Goal: Check status: Check status

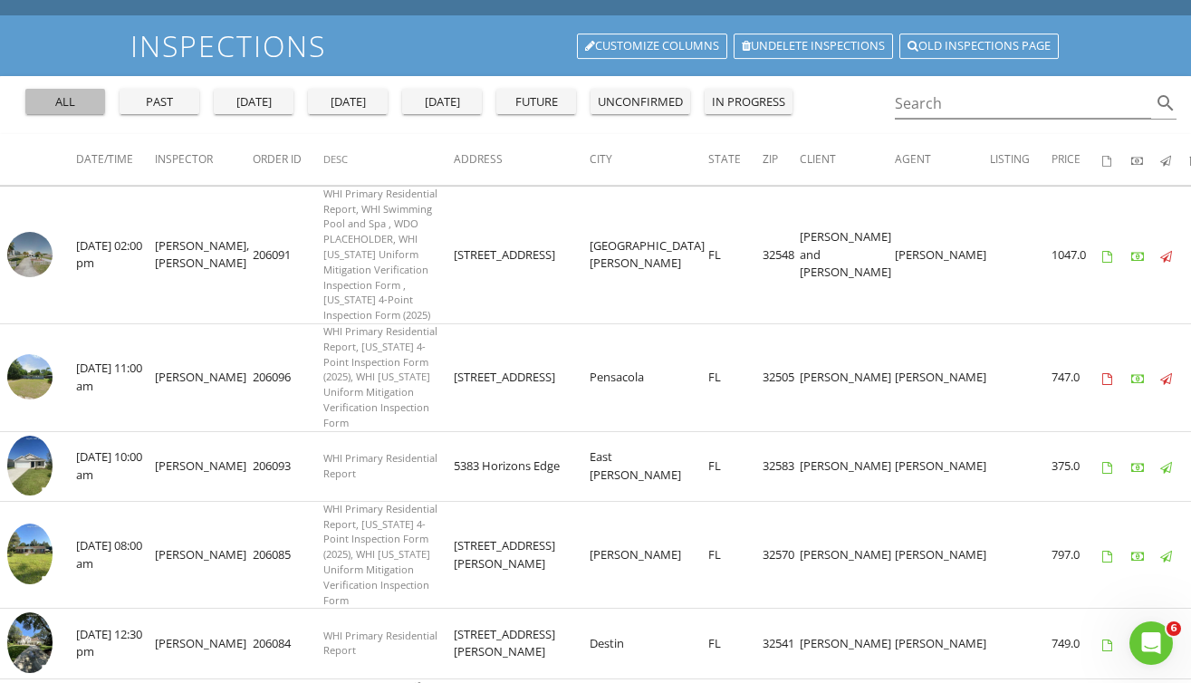
click at [69, 103] on div "all" at bounding box center [65, 102] width 65 height 18
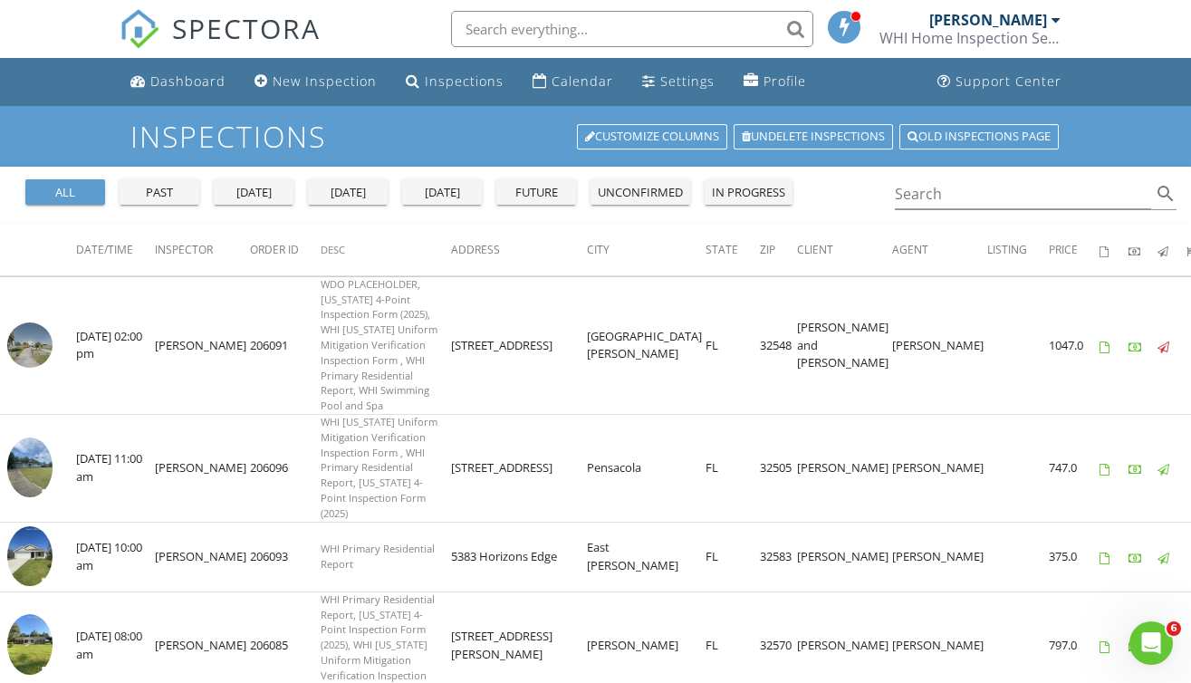
click at [534, 199] on div "future" at bounding box center [536, 193] width 65 height 18
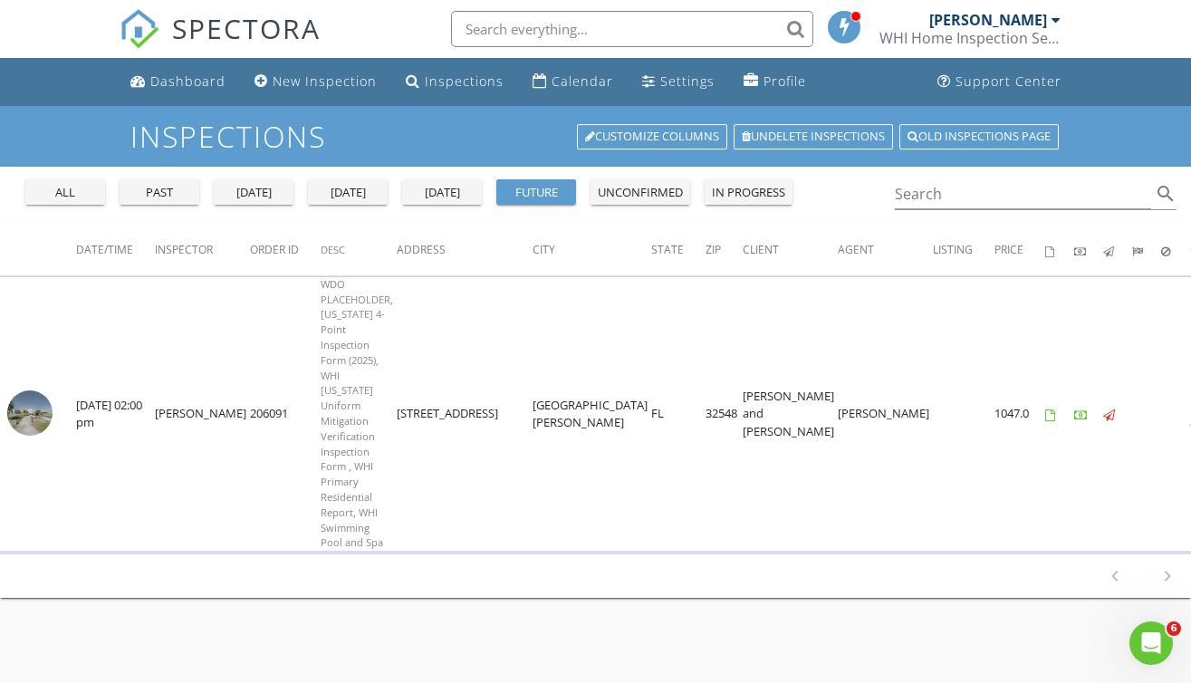
click at [76, 190] on div "all" at bounding box center [65, 193] width 65 height 18
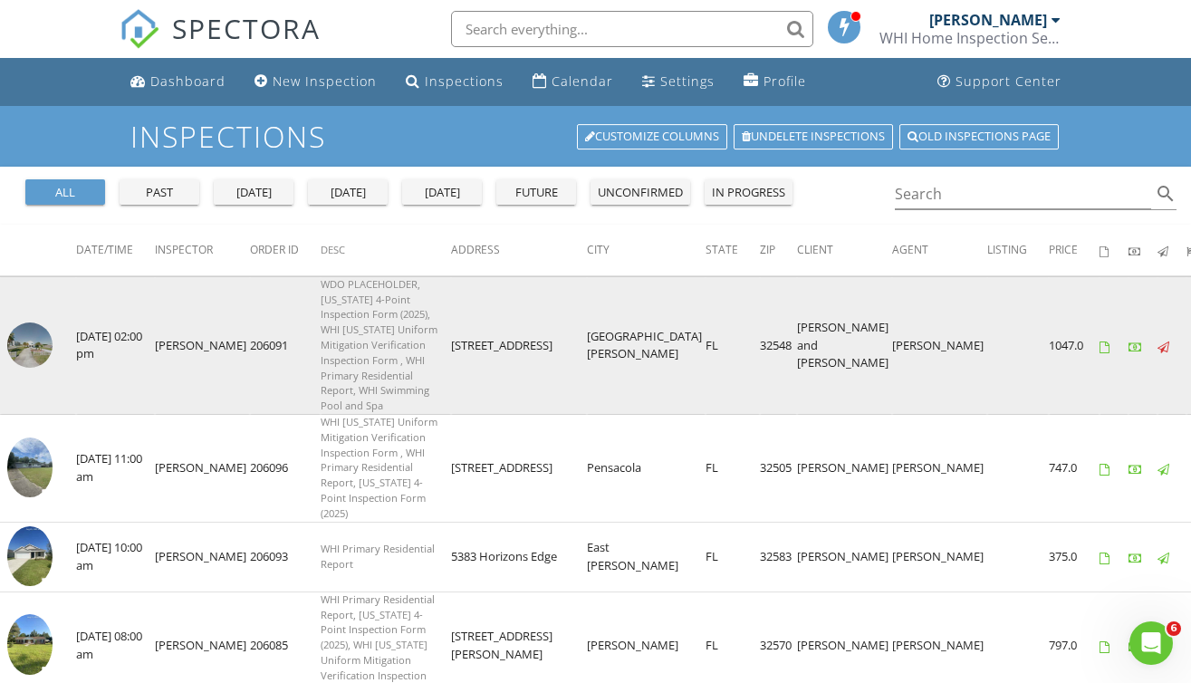
click at [38, 352] on img at bounding box center [29, 344] width 45 height 45
click at [30, 338] on img at bounding box center [29, 344] width 45 height 45
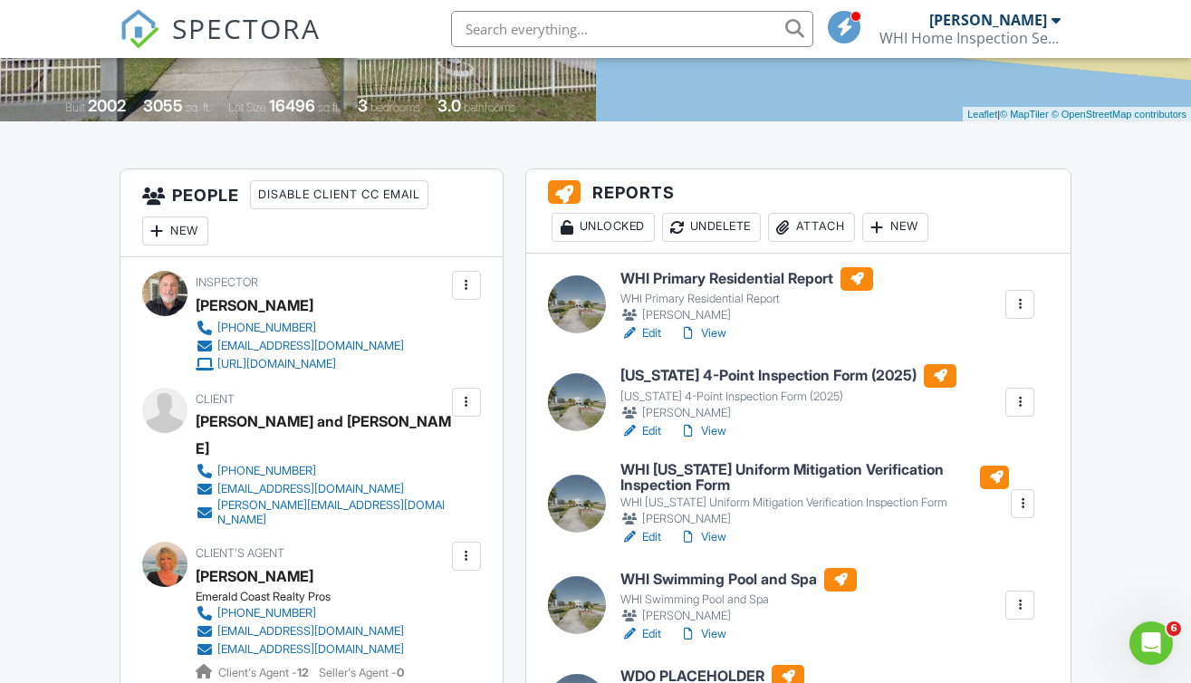
scroll to position [453, 0]
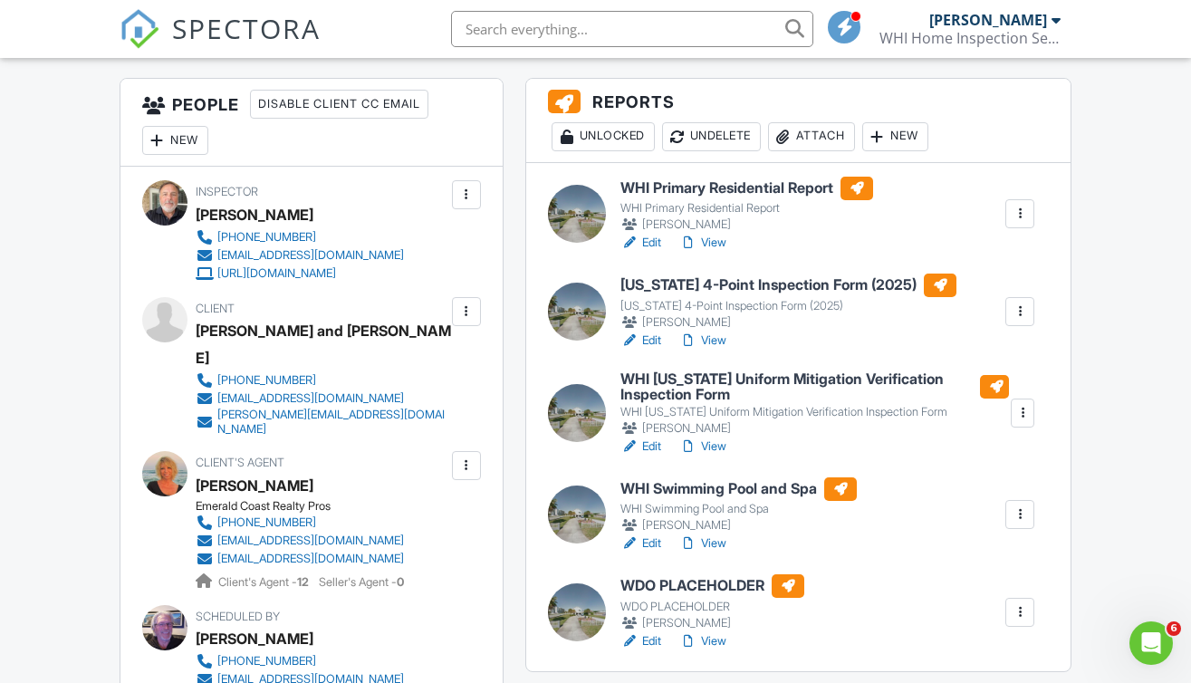
click at [586, 216] on div at bounding box center [577, 214] width 58 height 58
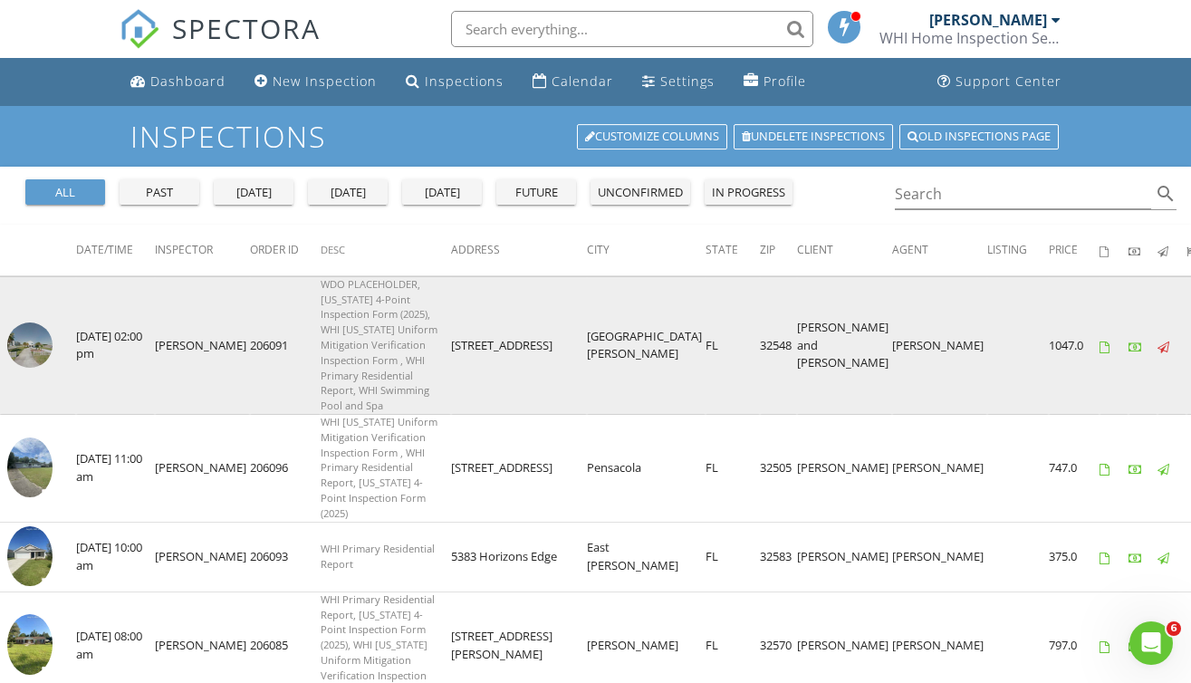
click at [31, 338] on img at bounding box center [29, 344] width 45 height 45
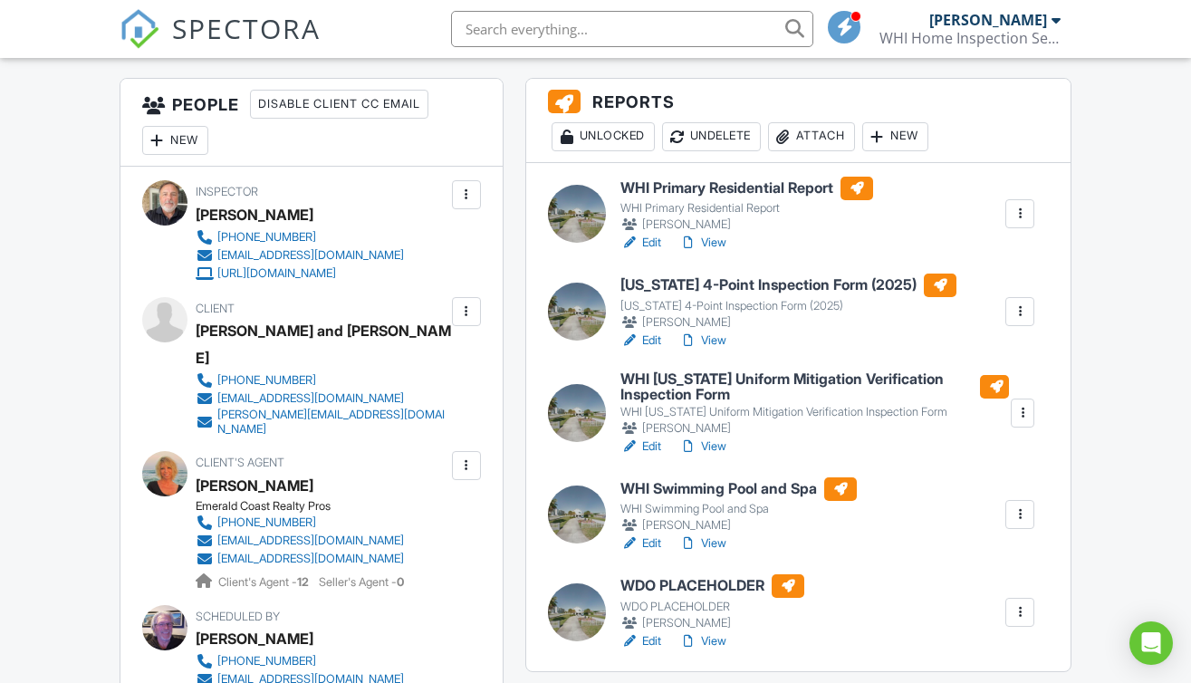
click at [589, 403] on div at bounding box center [577, 413] width 58 height 58
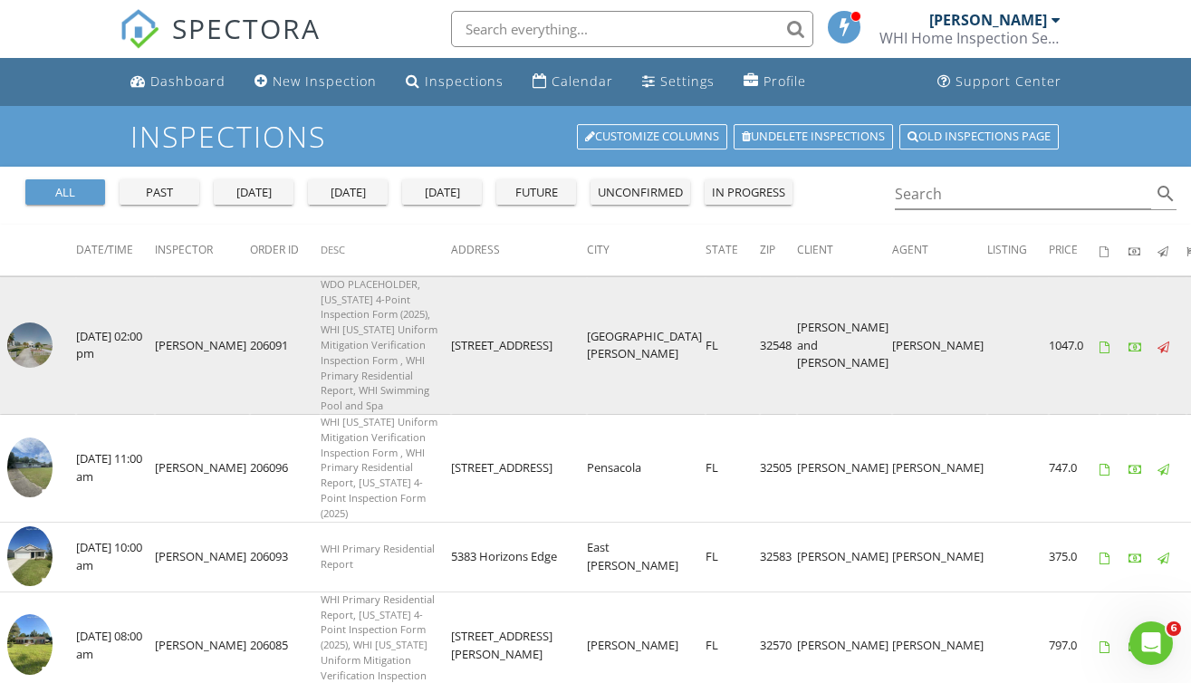
click at [23, 335] on img at bounding box center [29, 344] width 45 height 45
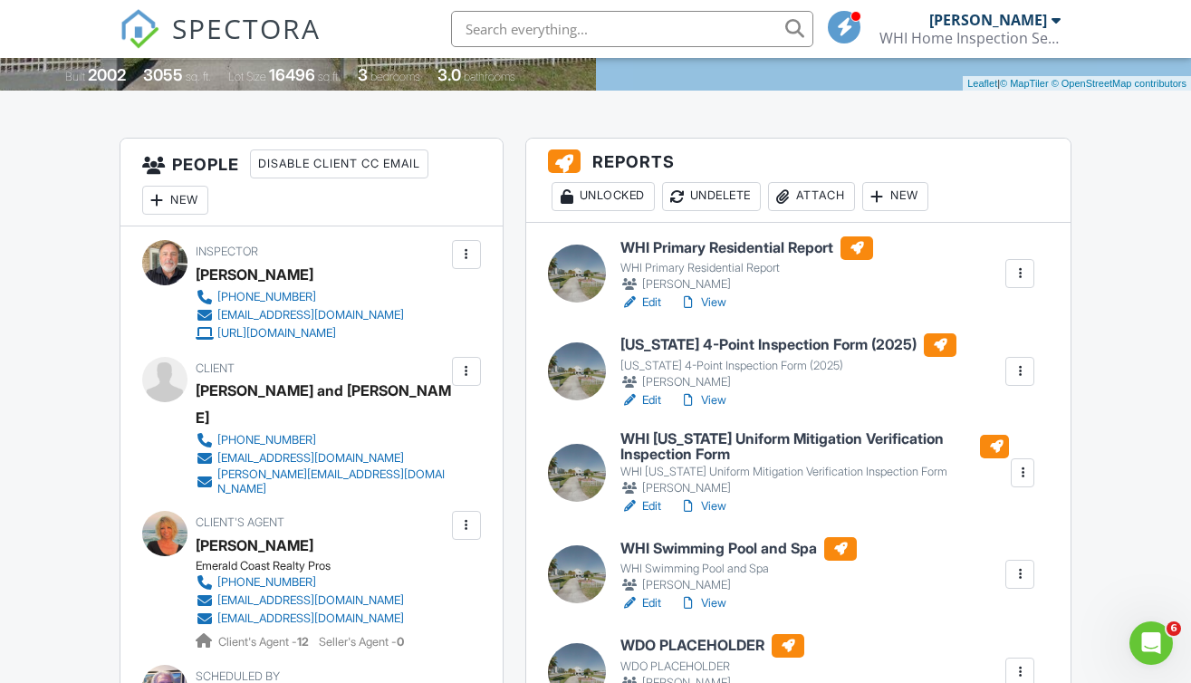
scroll to position [362, 0]
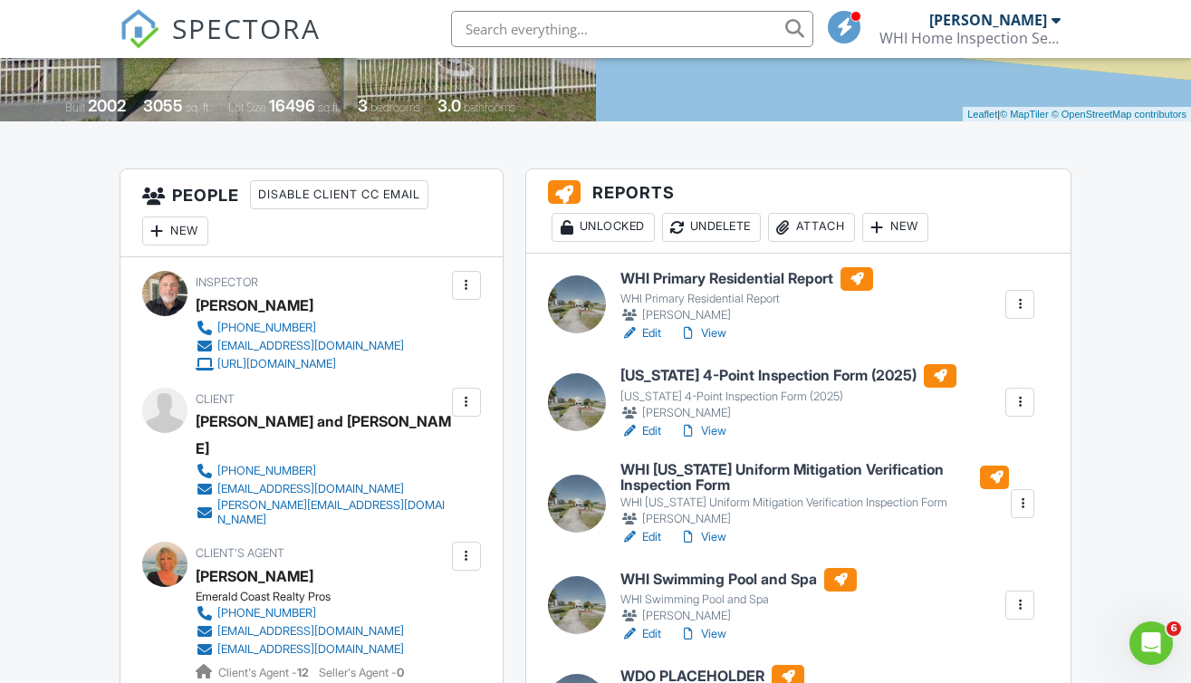
click at [581, 292] on div at bounding box center [577, 304] width 58 height 58
